Goal: Task Accomplishment & Management: Manage account settings

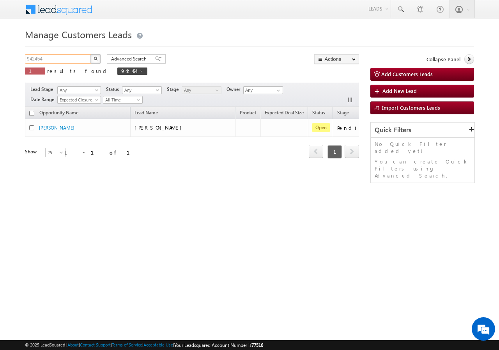
click at [57, 59] on input "942454" at bounding box center [58, 58] width 67 height 9
click at [75, 58] on input "942454" at bounding box center [58, 58] width 67 height 9
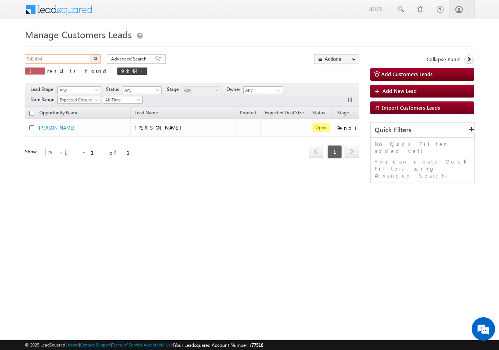
click at [75, 58] on input "942454" at bounding box center [58, 58] width 67 height 9
paste input "976"
type input "942976"
click at [97, 57] on img "button" at bounding box center [96, 59] width 4 height 4
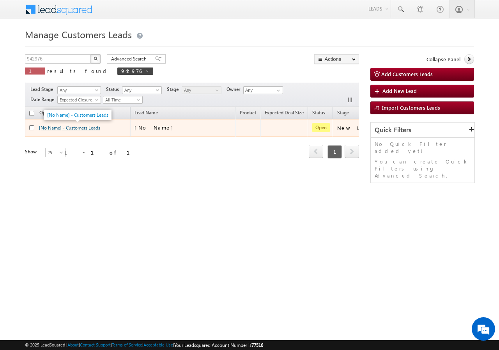
click at [75, 127] on link "[No Name] - Customers Leads" at bounding box center [69, 128] width 61 height 6
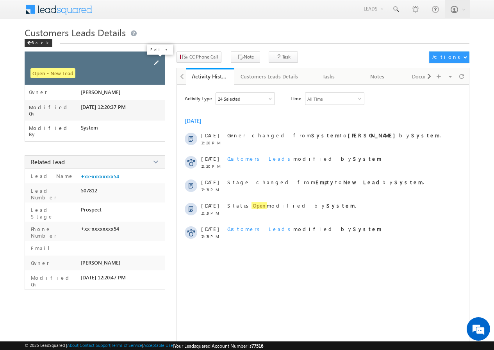
click at [155, 62] on span at bounding box center [156, 63] width 9 height 9
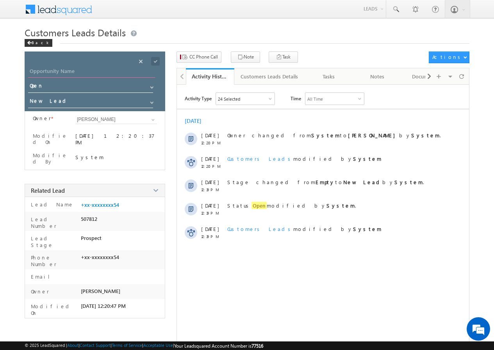
click at [80, 72] on input "Opportunity Name" at bounding box center [91, 72] width 127 height 11
paste input "FAHEEM BELIM"
type input "FAHEEM BELIM"
click at [154, 61] on span at bounding box center [155, 61] width 9 height 9
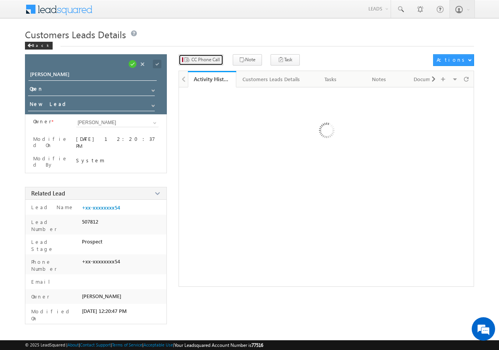
click at [197, 58] on span "CC Phone Call" at bounding box center [206, 59] width 28 height 7
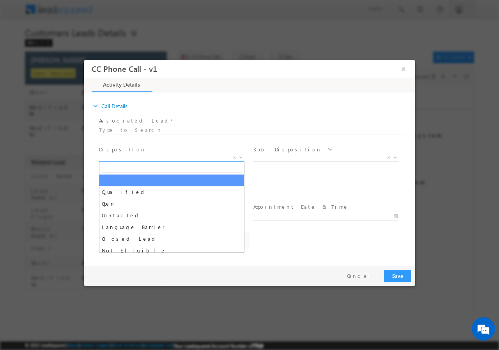
click at [131, 156] on span "X" at bounding box center [172, 157] width 146 height 8
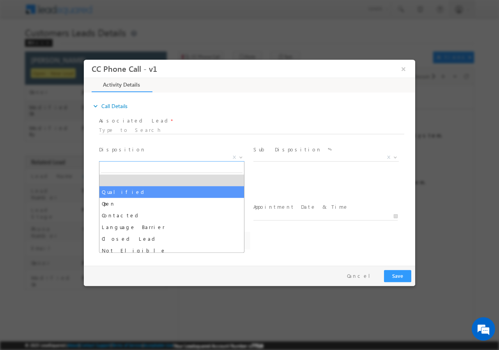
select select "Qualified"
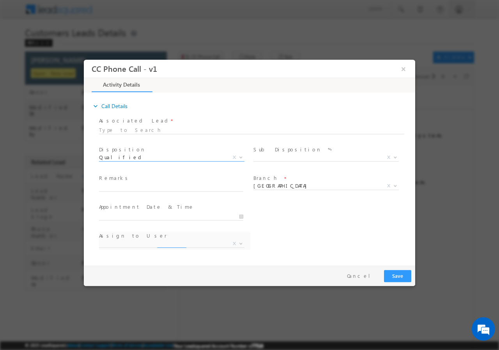
select select "ajay.munnaram@sgrlimited.in"
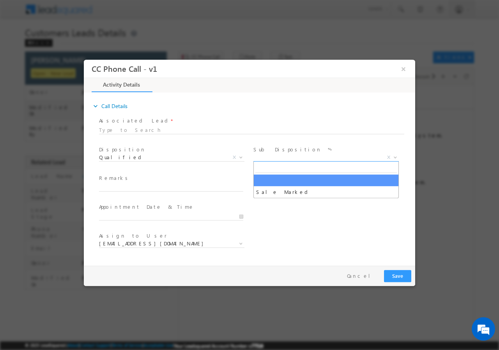
click at [279, 156] on span "X" at bounding box center [327, 157] width 146 height 8
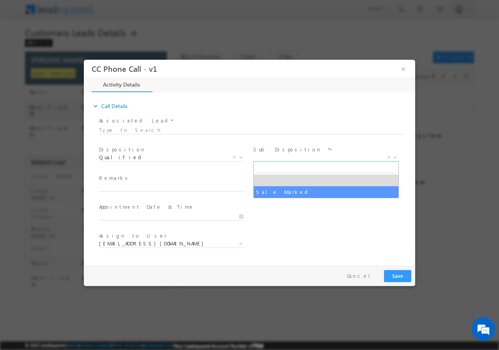
select select "Sale Marked"
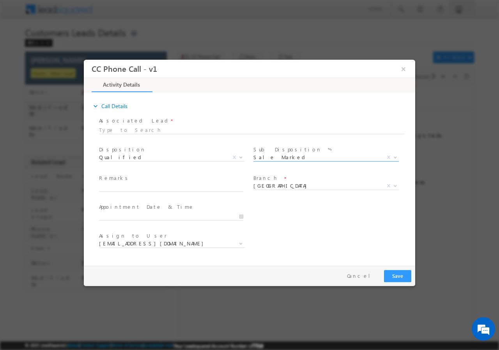
click at [126, 191] on span at bounding box center [171, 195] width 144 height 9
click at [123, 190] on input "text" at bounding box center [171, 187] width 144 height 8
paste input "942976//VB_Interested//FAHEEM BELIM//8824471354//FLAT PURCHASE//LOAN REQ-15L//S…"
type input "942976//VB_Interested//FAHEEM BELIM//8824471354//FLAT PURCHASE//LOAN REQ-15L//S…"
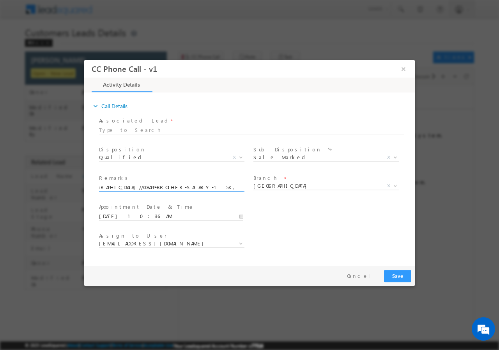
click at [242, 216] on input "09/29/2025 10:36 AM" at bounding box center [171, 216] width 144 height 8
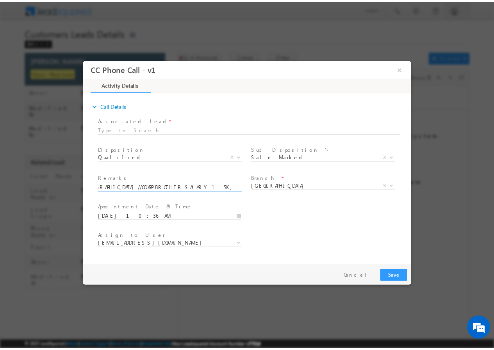
scroll to position [0, 0]
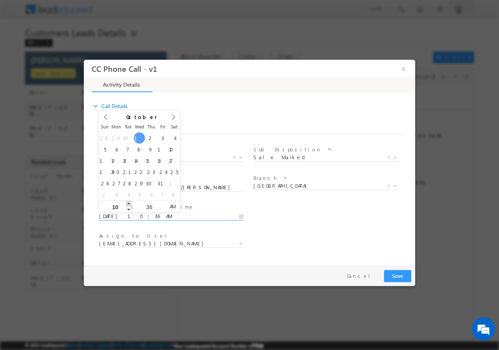
type input "10/01/2025 11:36 AM"
type input "11"
click at [130, 201] on span at bounding box center [128, 203] width 5 height 6
type input "10/01/2025 12:36 PM"
type input "12"
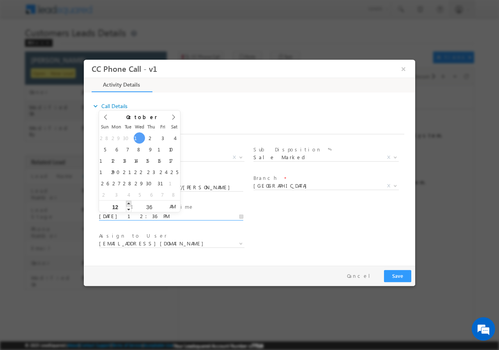
click at [130, 201] on span at bounding box center [128, 203] width 5 height 6
click at [147, 205] on input "36" at bounding box center [149, 206] width 32 height 5
type input "00"
type input "10/01/2025 12:00 PM"
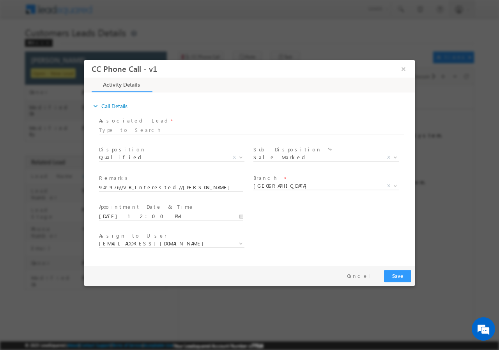
click at [302, 222] on div "User Branch * Appointment Date & Time * 10/01/2025 12:00 PM" at bounding box center [257, 215] width 318 height 29
click at [175, 244] on span "ajay.munnaram@sgrlimited.in" at bounding box center [162, 243] width 127 height 7
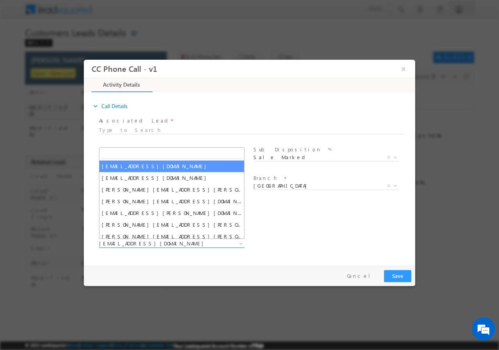
click at [175, 244] on span "ajay.munnaram@sgrlimited.in" at bounding box center [162, 243] width 127 height 7
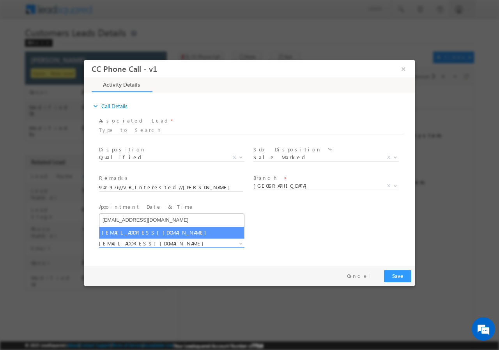
type input "moolchand.sharma1@sgrlimited.in"
select select "moolchand.sharma1@sgrlimited.in"
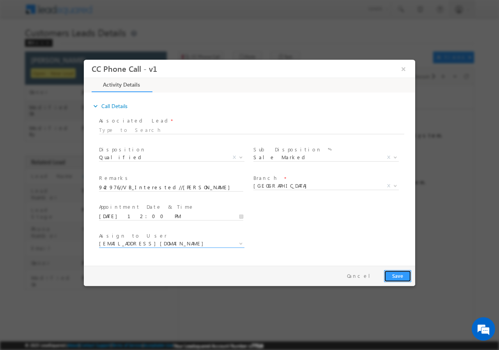
click at [397, 274] on button "Save" at bounding box center [397, 276] width 27 height 12
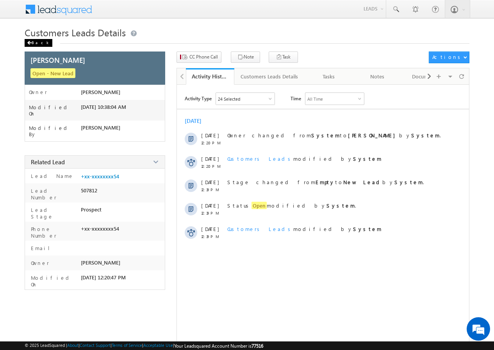
click at [37, 40] on div "Back" at bounding box center [39, 43] width 28 height 8
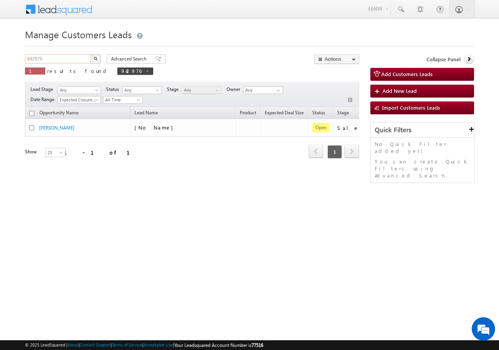
click at [63, 63] on input "942976" at bounding box center [58, 58] width 67 height 9
click at [62, 61] on input "942976" at bounding box center [58, 58] width 67 height 9
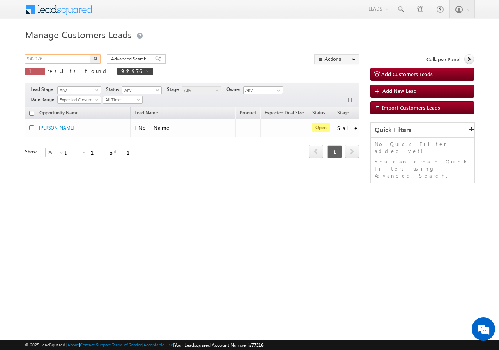
paste input "454"
type input "942454"
click at [92, 60] on button "button" at bounding box center [96, 58] width 10 height 9
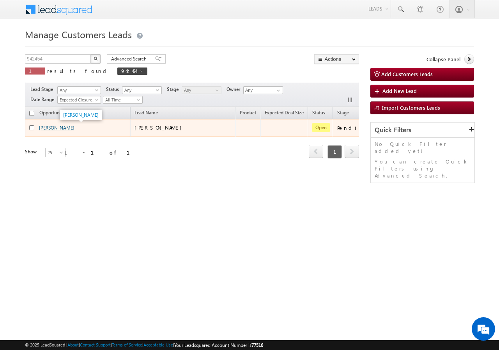
click at [54, 129] on link "[PERSON_NAME]" at bounding box center [57, 128] width 36 height 6
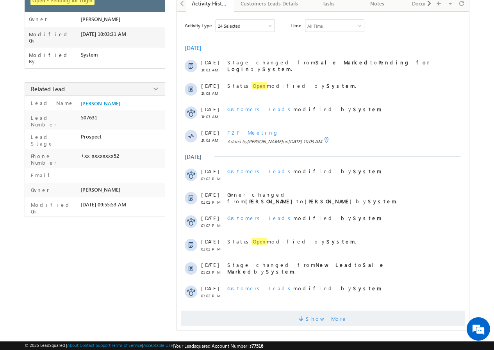
click at [314, 322] on span "Show More" at bounding box center [326, 319] width 41 height 16
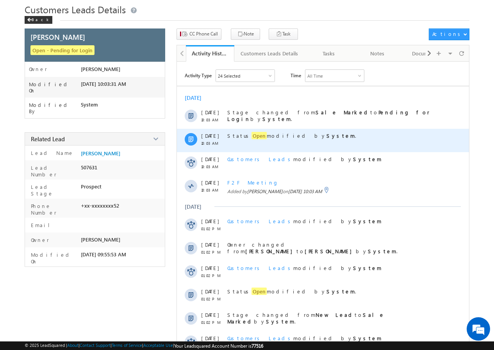
scroll to position [39, 0]
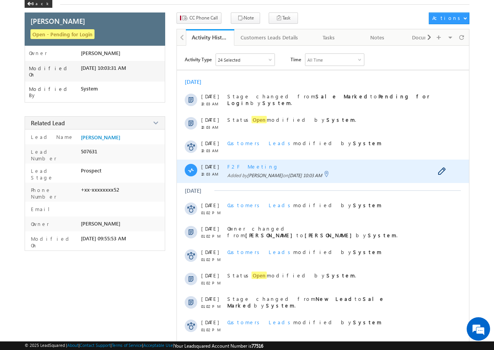
click at [233, 166] on span "F2F Meeting" at bounding box center [253, 166] width 52 height 7
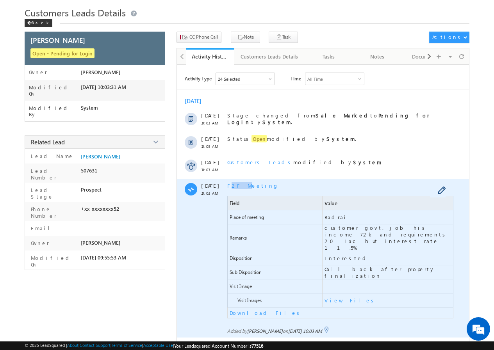
scroll to position [0, 0]
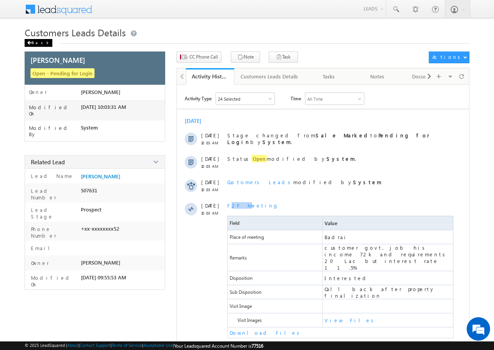
click at [32, 45] on div "Back" at bounding box center [39, 43] width 28 height 8
